Goal: Information Seeking & Learning: Learn about a topic

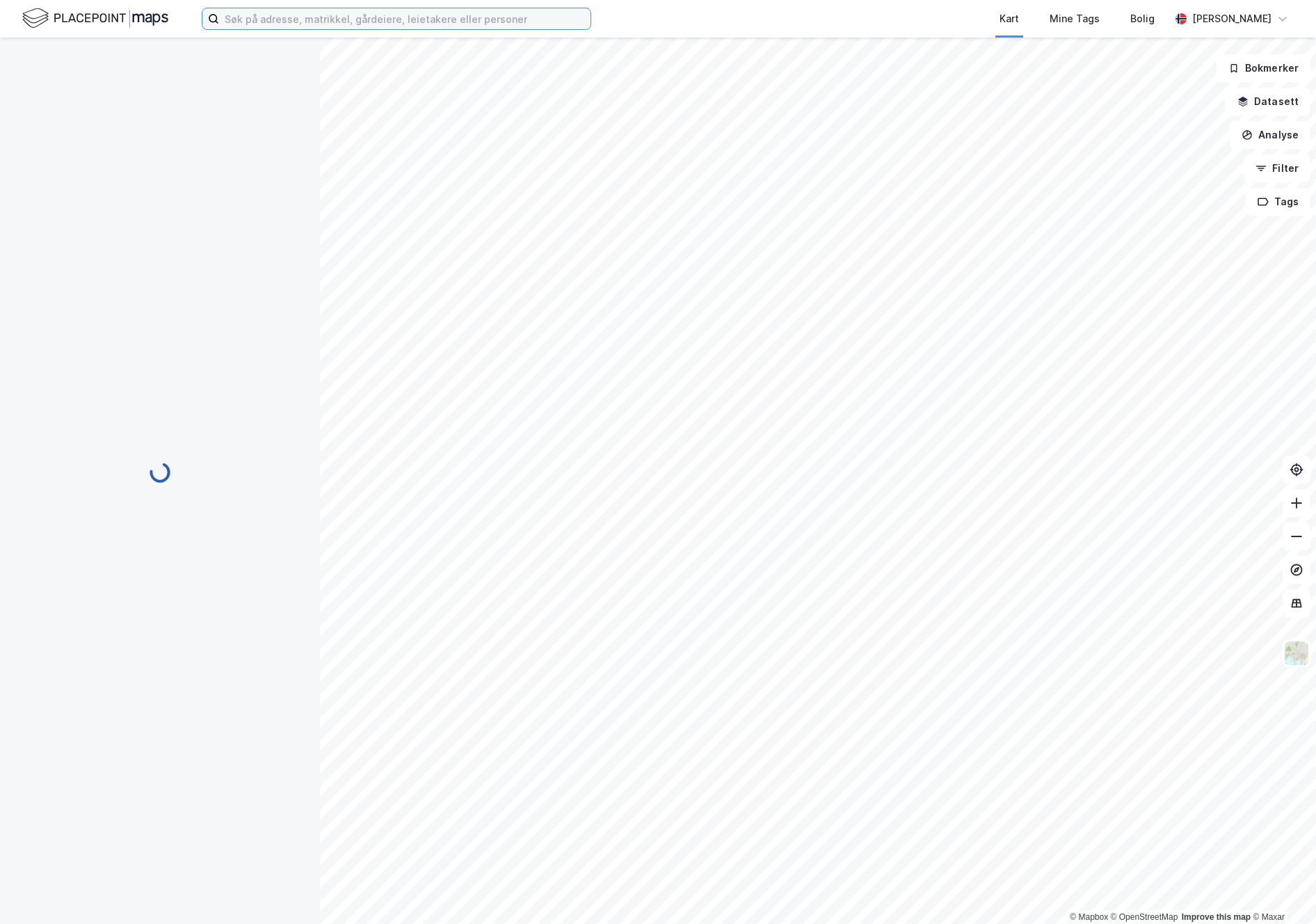
click at [435, 23] on input at bounding box center [405, 19] width 372 height 21
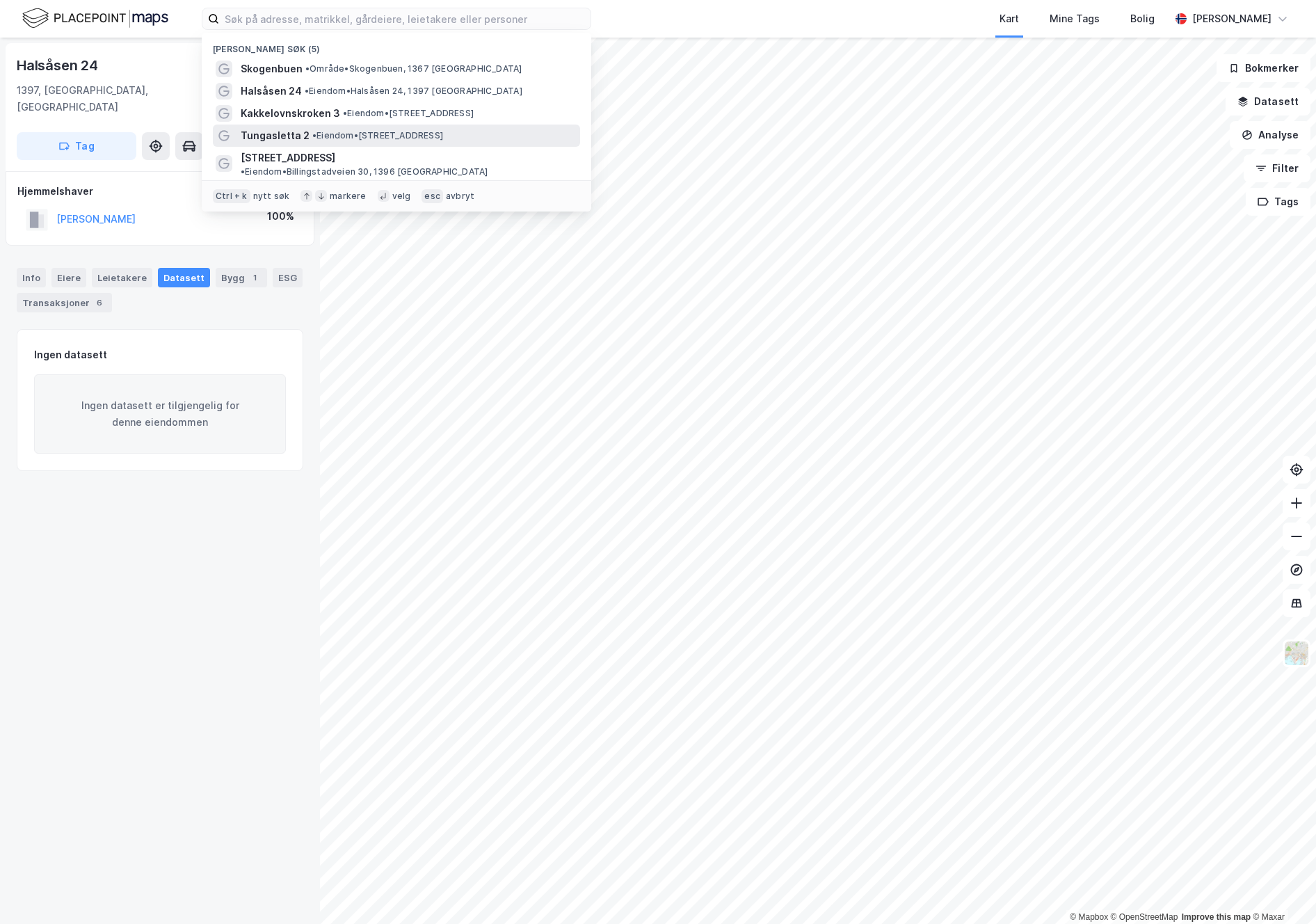
click at [295, 131] on span "Tungasletta 2" at bounding box center [275, 136] width 69 height 17
